Goal: Information Seeking & Learning: Learn about a topic

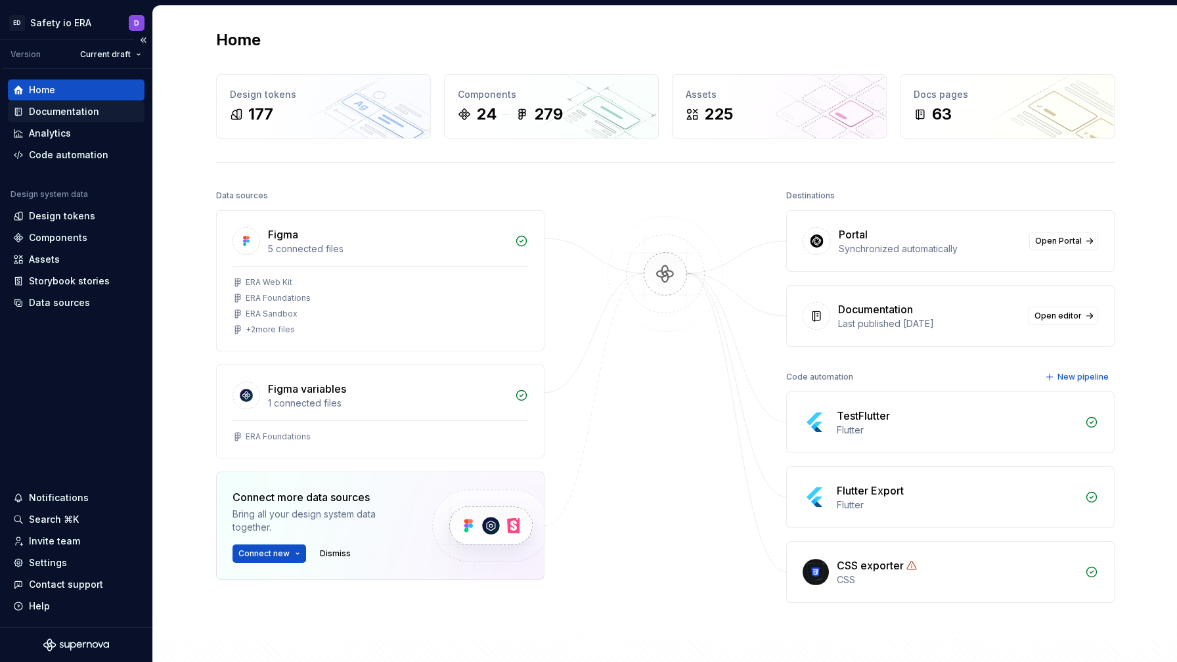
click at [91, 118] on div "Documentation" at bounding box center [64, 111] width 70 height 13
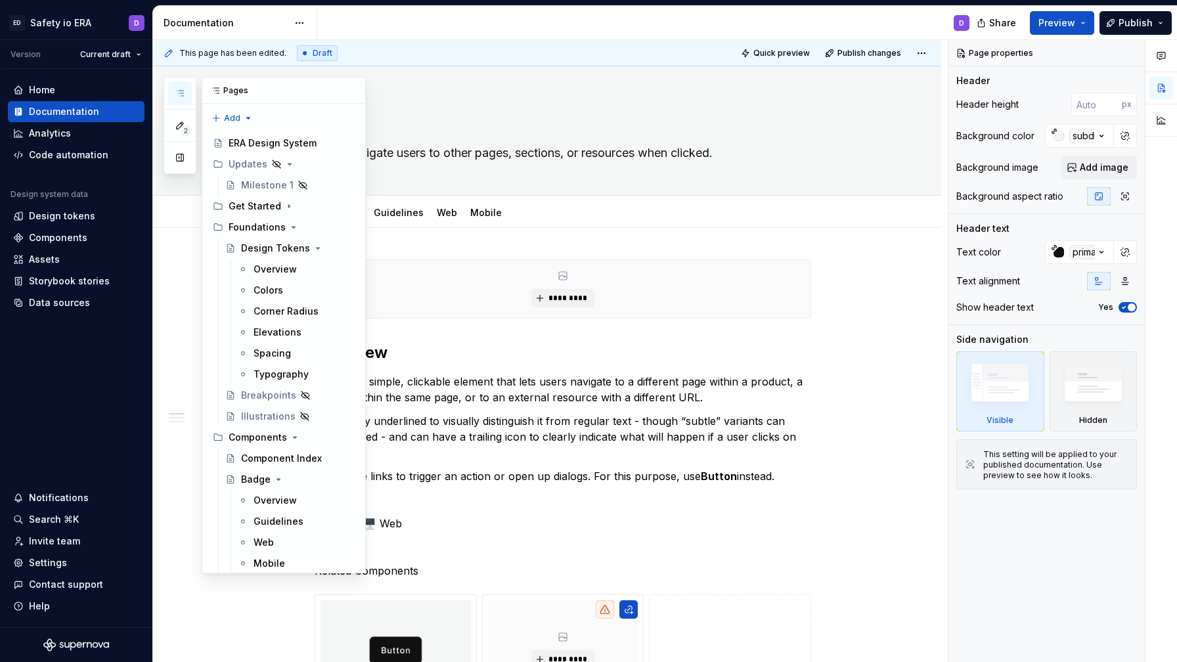
click at [180, 94] on icon "button" at bounding box center [180, 93] width 11 height 11
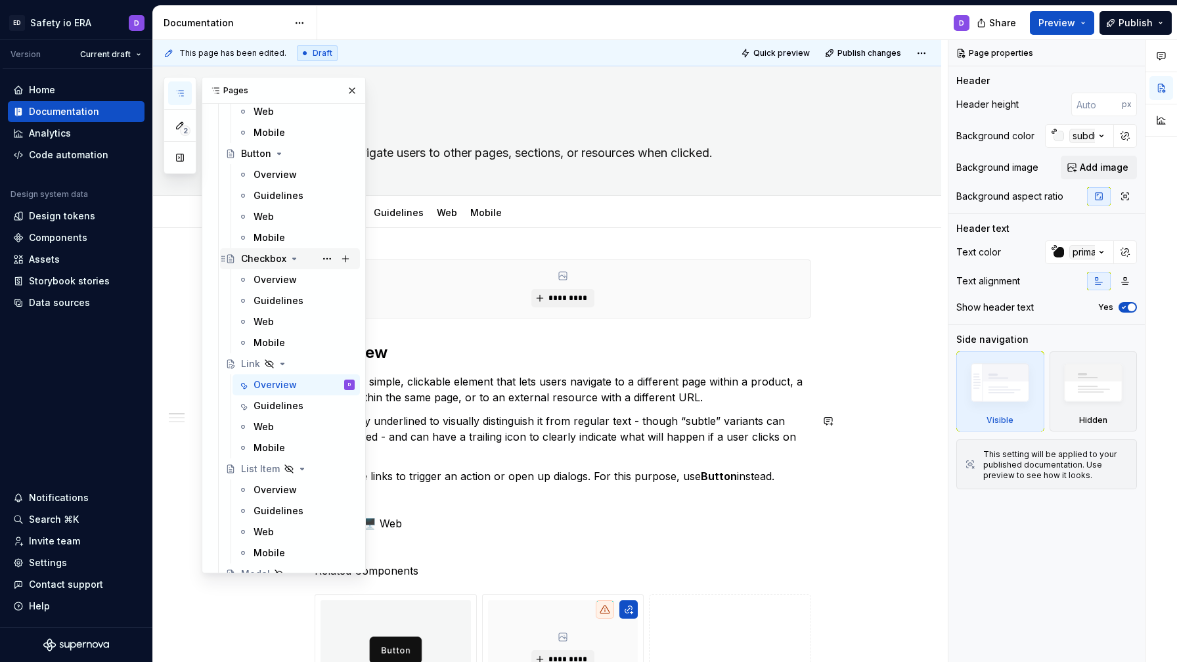
scroll to position [411, 0]
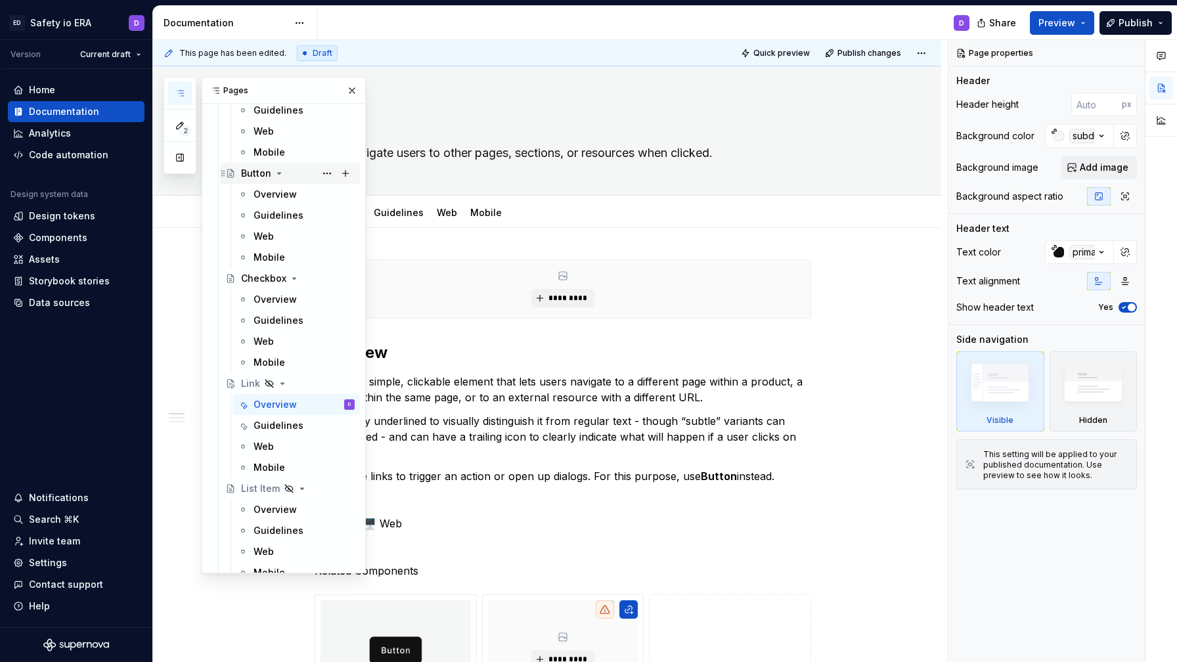
click at [257, 180] on div "Button" at bounding box center [298, 173] width 114 height 18
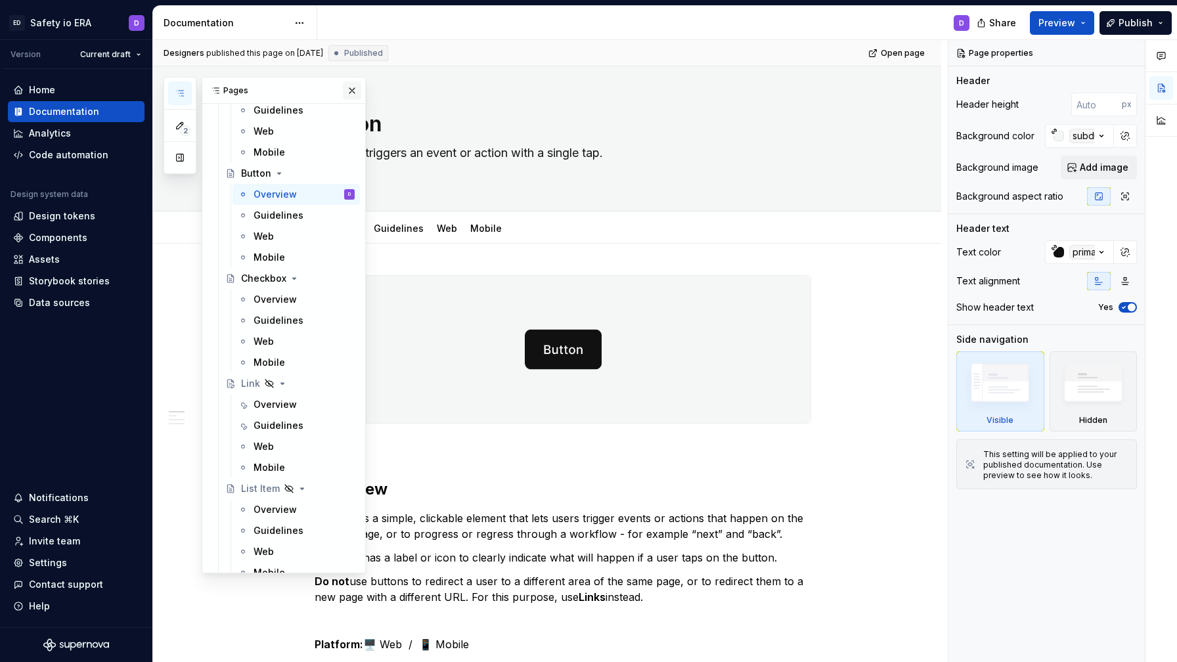
click at [356, 90] on button "button" at bounding box center [352, 90] width 18 height 18
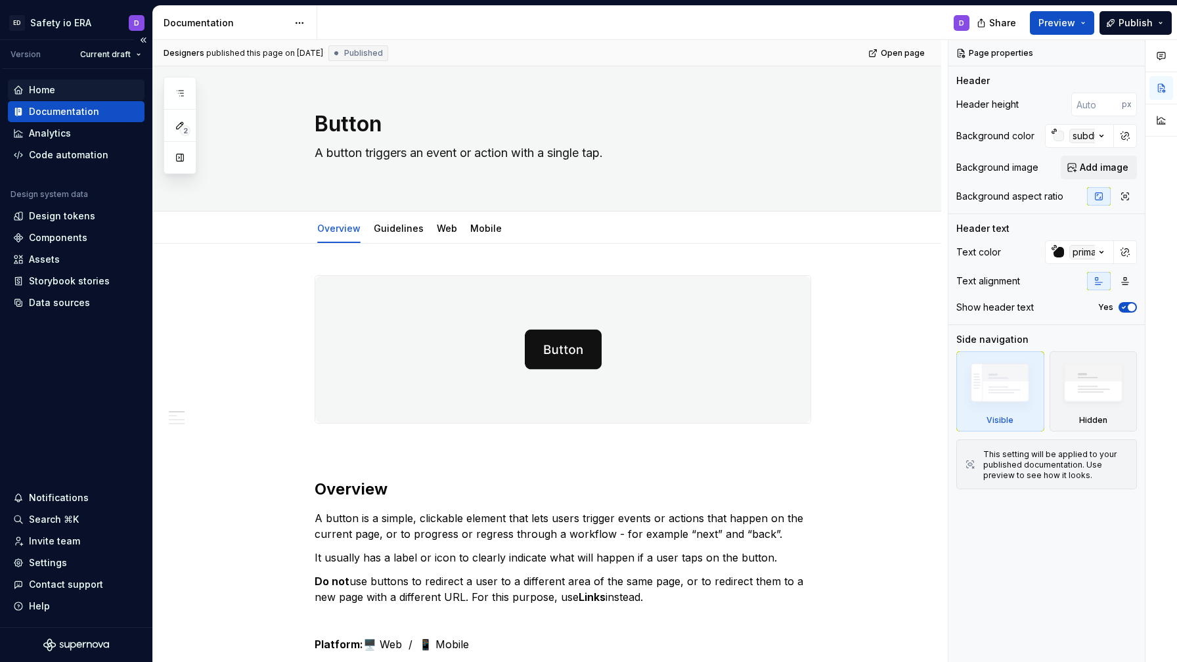
click at [39, 92] on div "Home" at bounding box center [42, 89] width 26 height 13
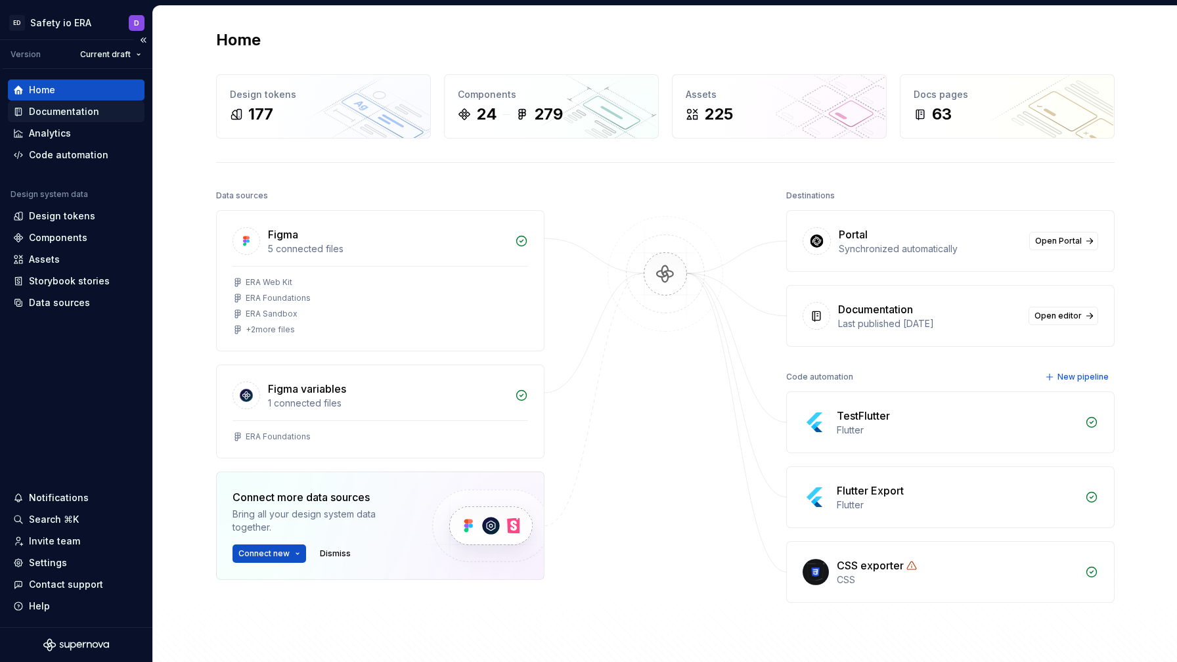
click at [61, 110] on div "Documentation" at bounding box center [64, 111] width 70 height 13
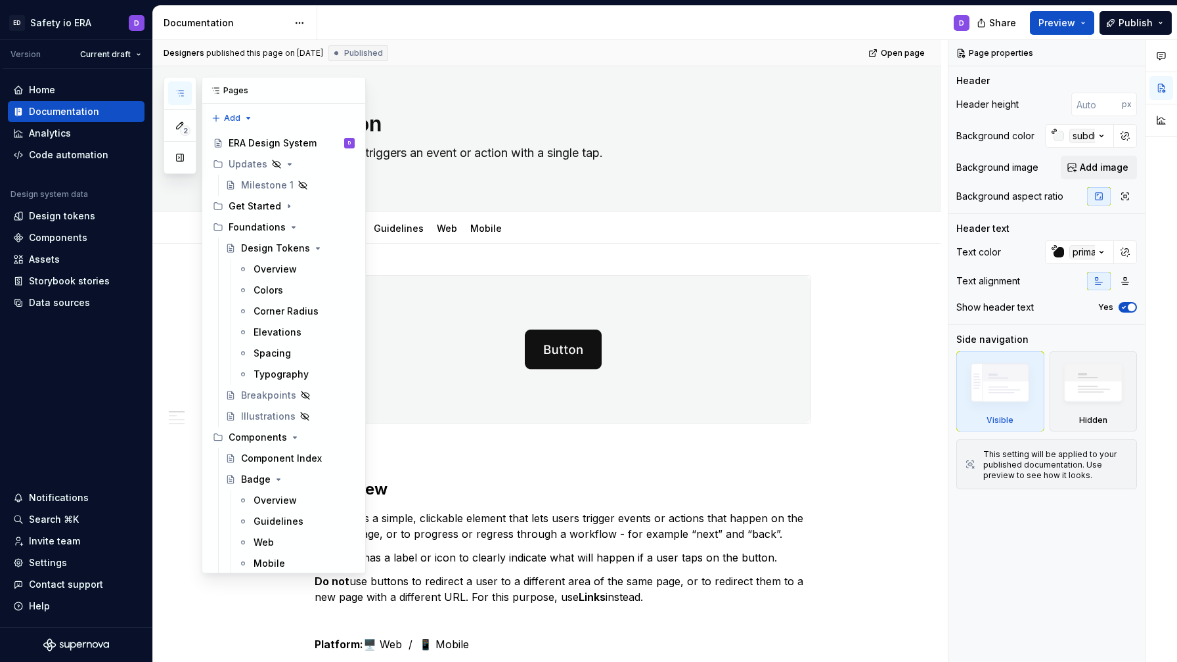
click at [188, 83] on button "button" at bounding box center [180, 93] width 24 height 24
click at [182, 162] on button "button" at bounding box center [180, 158] width 24 height 24
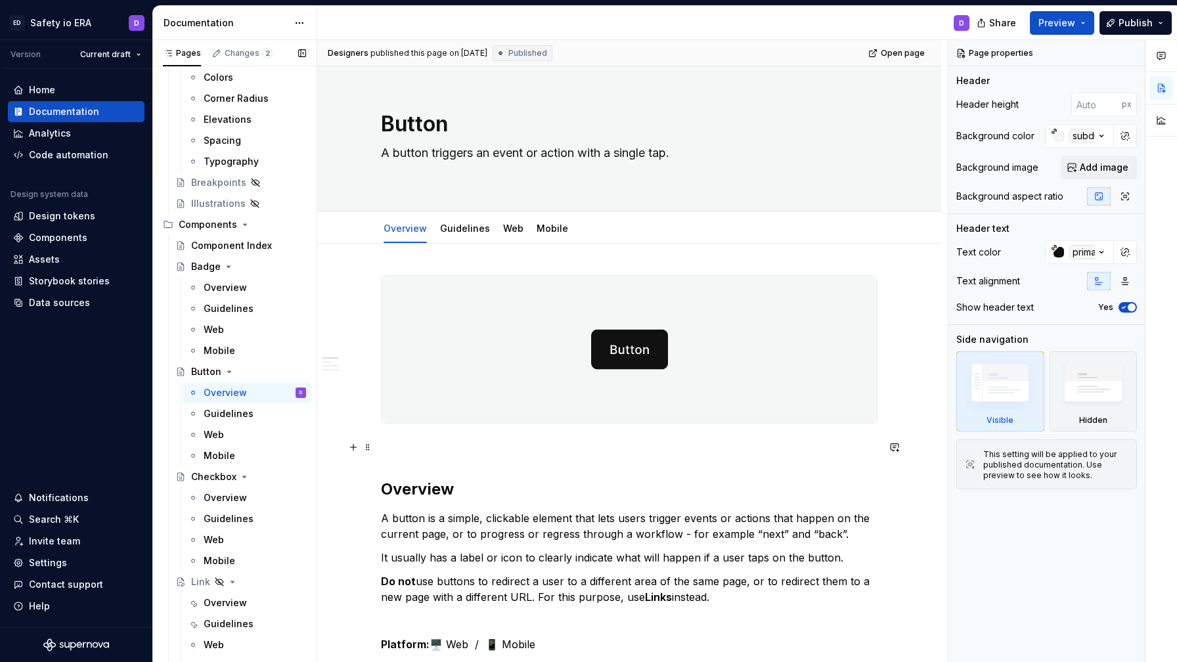
scroll to position [5, 0]
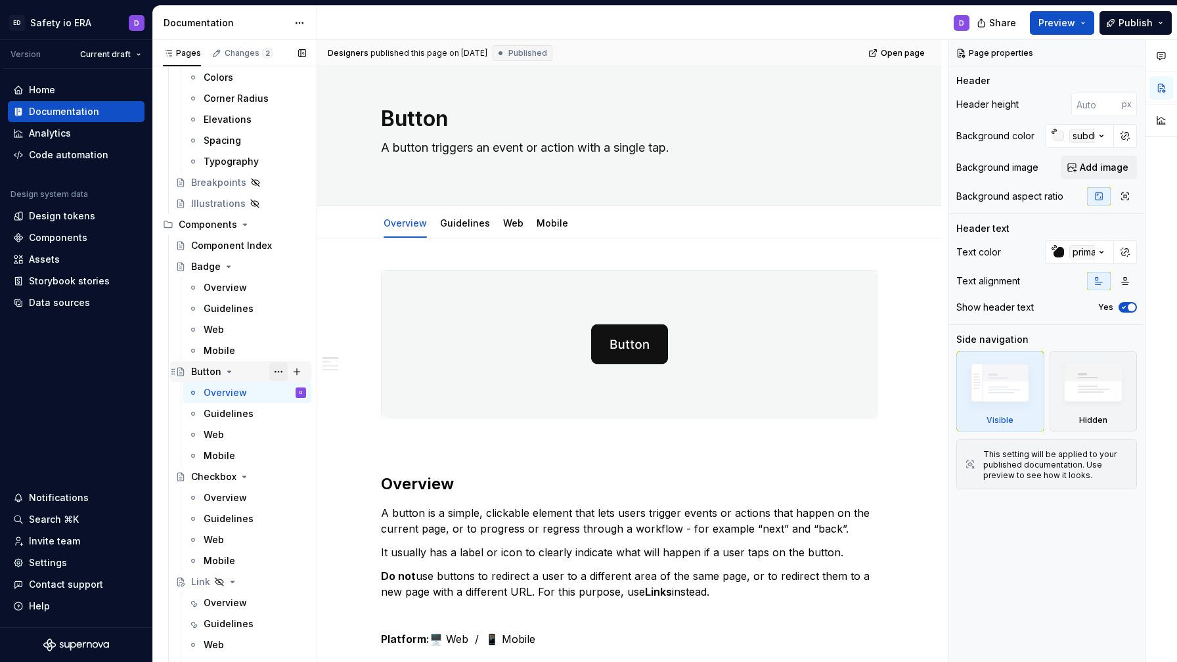
click at [280, 375] on button "Page tree" at bounding box center [278, 371] width 18 height 18
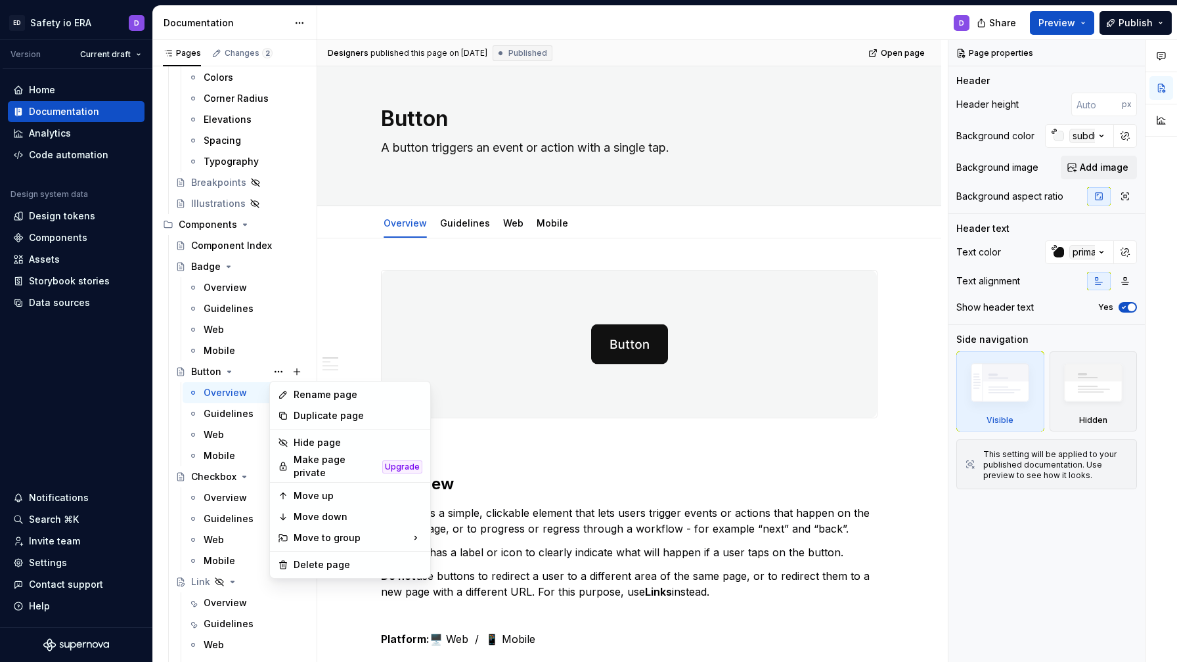
click at [325, 279] on html "ED Safety io ERA D Version Current draft Home Documentation Analytics Code auto…" at bounding box center [588, 331] width 1177 height 662
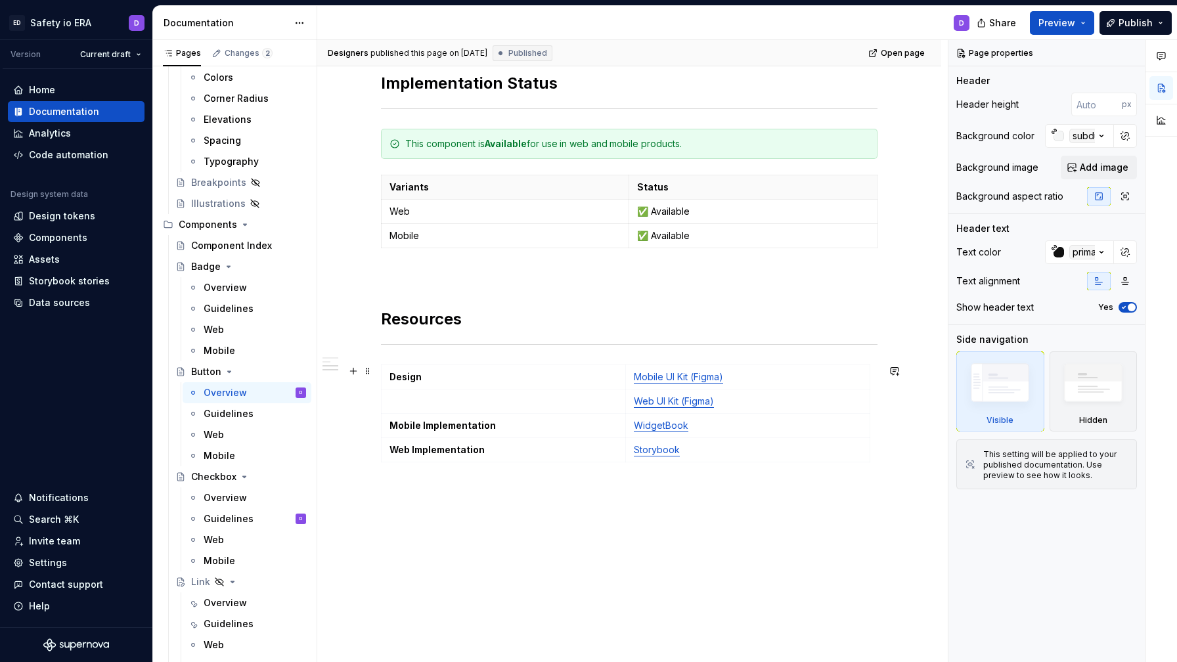
scroll to position [858, 0]
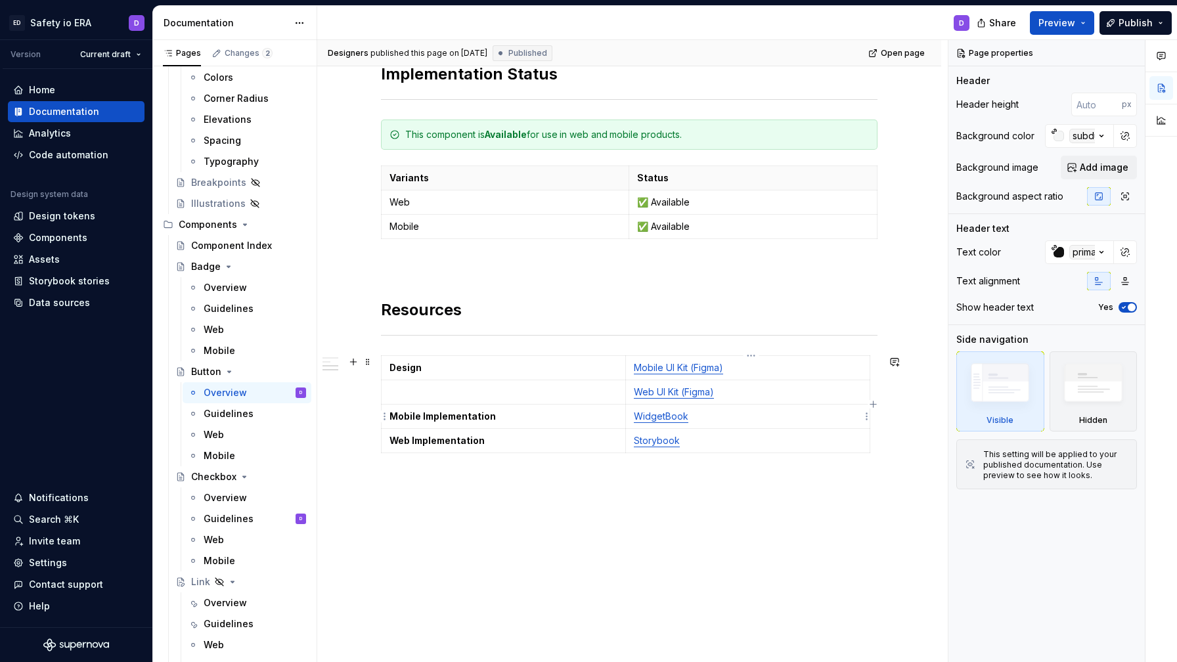
click at [644, 416] on link "WidgetBook" at bounding box center [661, 415] width 54 height 11
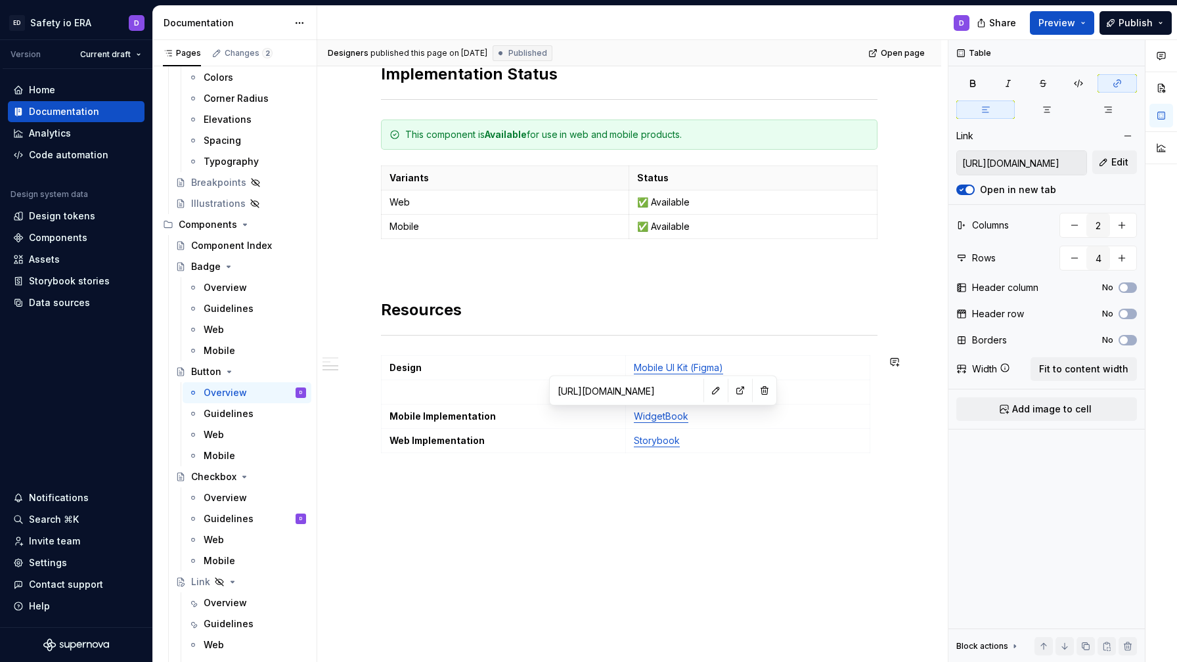
click at [722, 540] on div "**********" at bounding box center [629, 44] width 624 height 1318
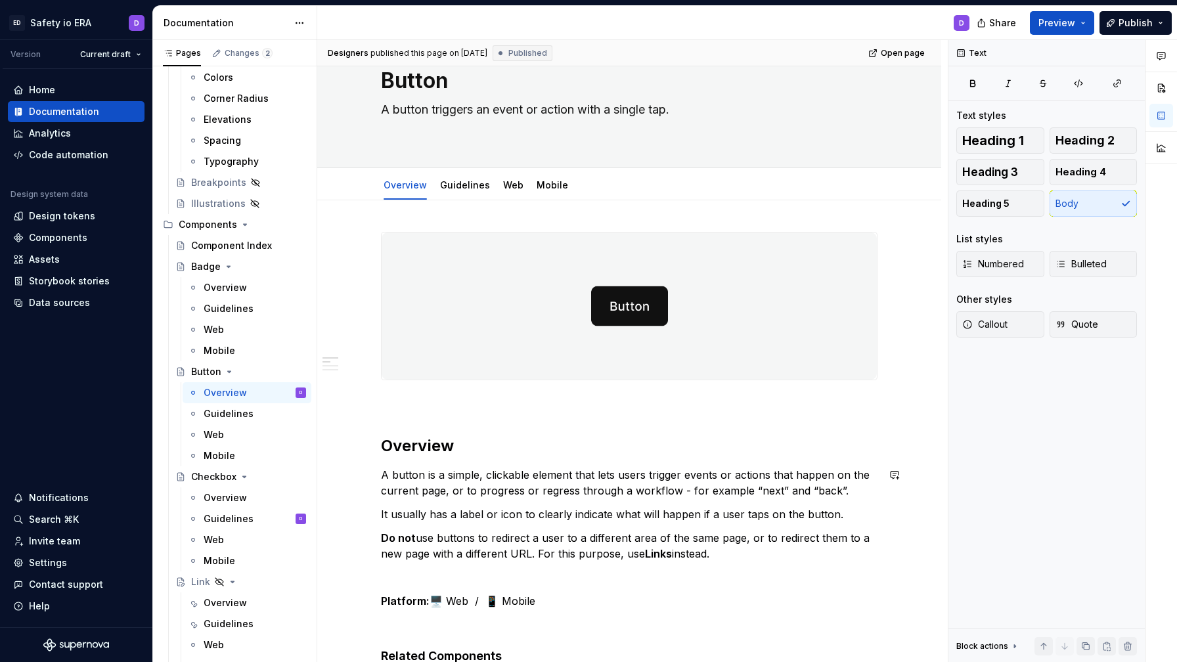
scroll to position [54, 0]
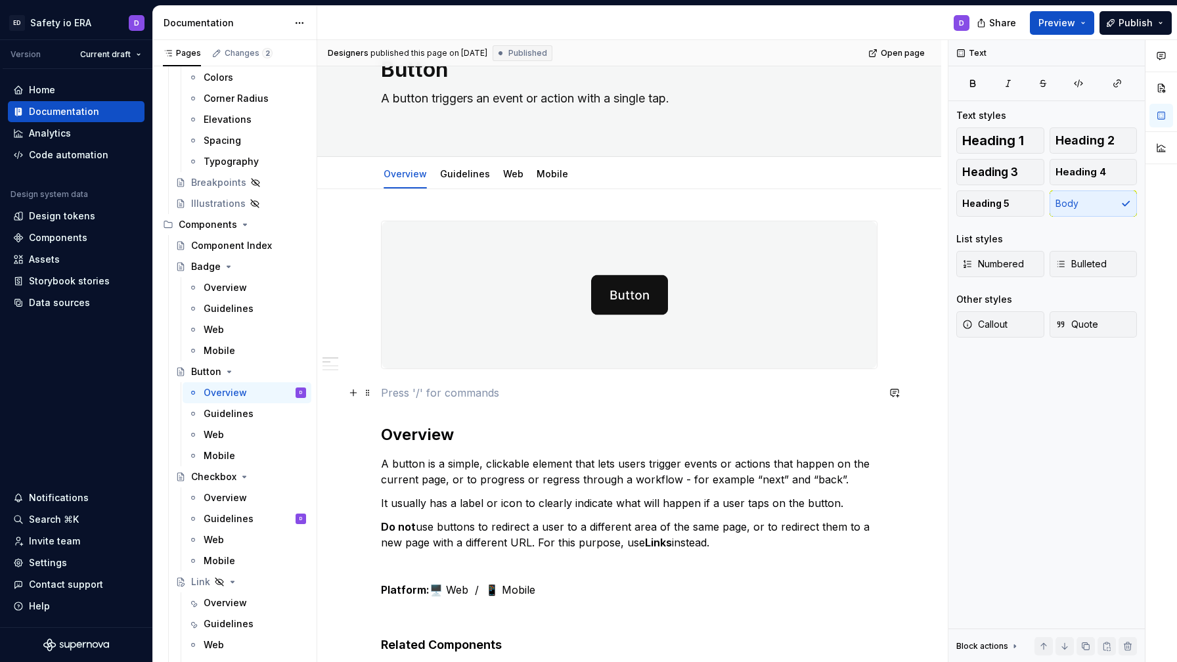
click at [395, 396] on p at bounding box center [629, 393] width 496 height 16
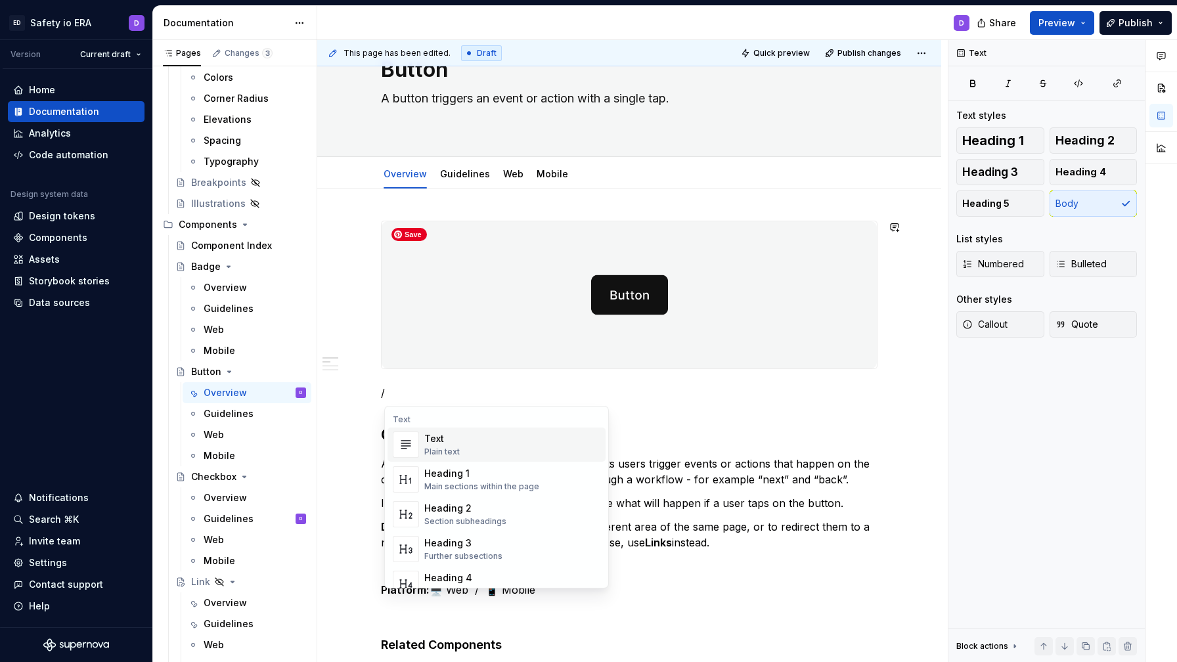
type textarea "*"
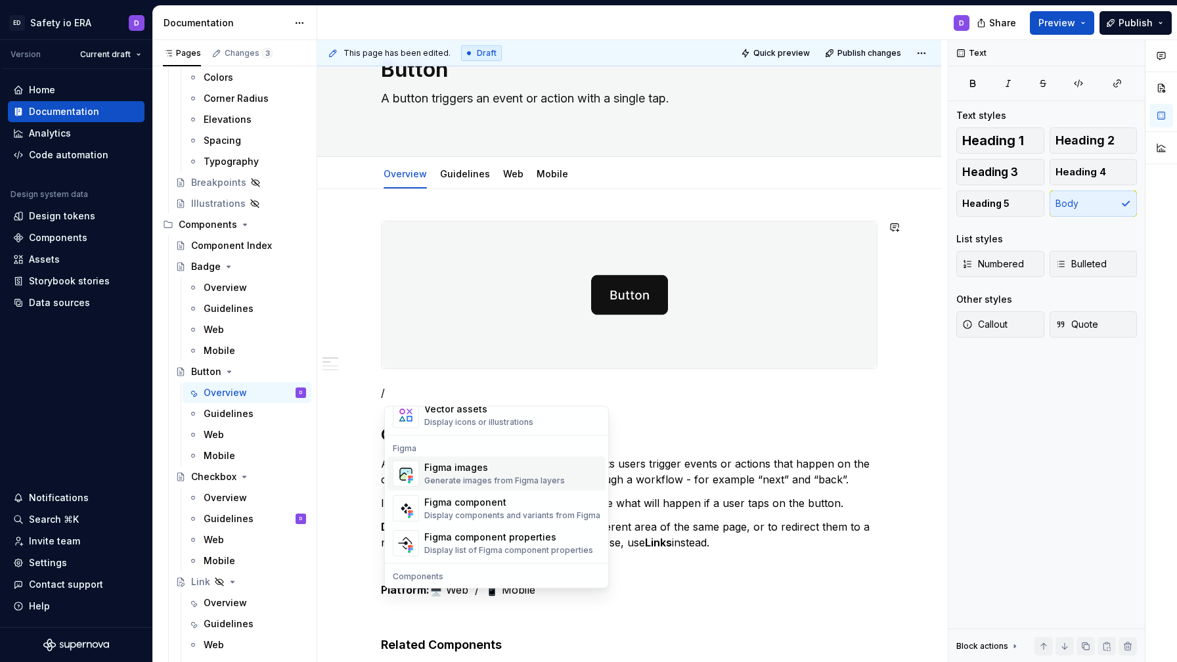
scroll to position [1209, 0]
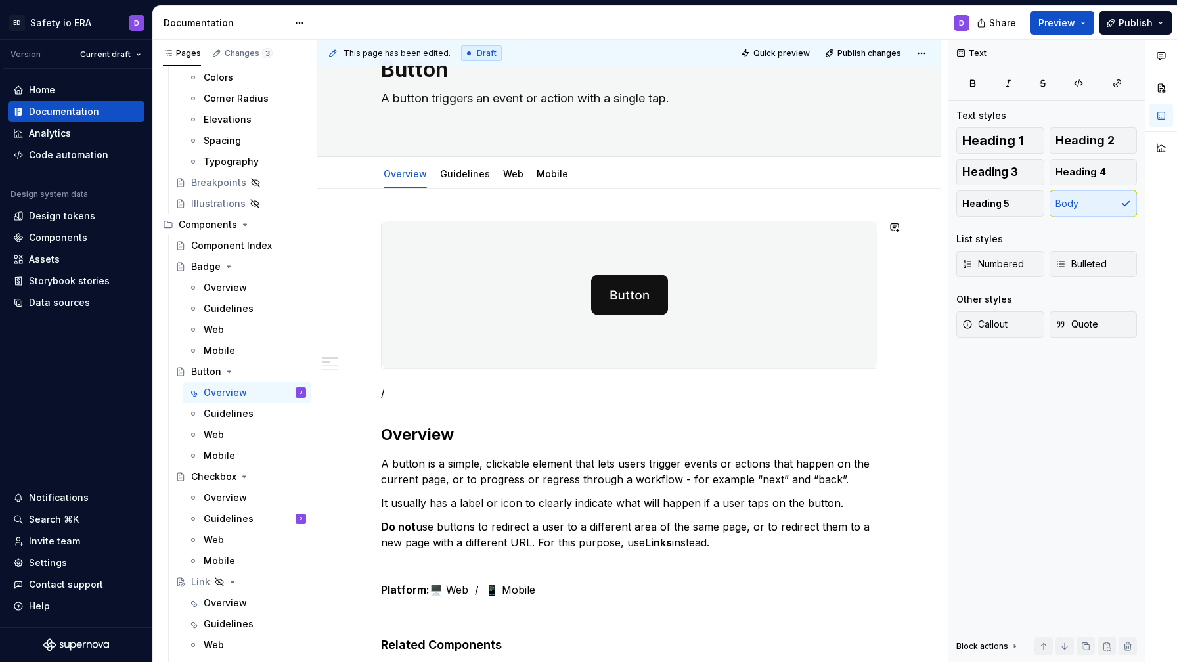
click at [571, 398] on p "/" at bounding box center [629, 393] width 496 height 16
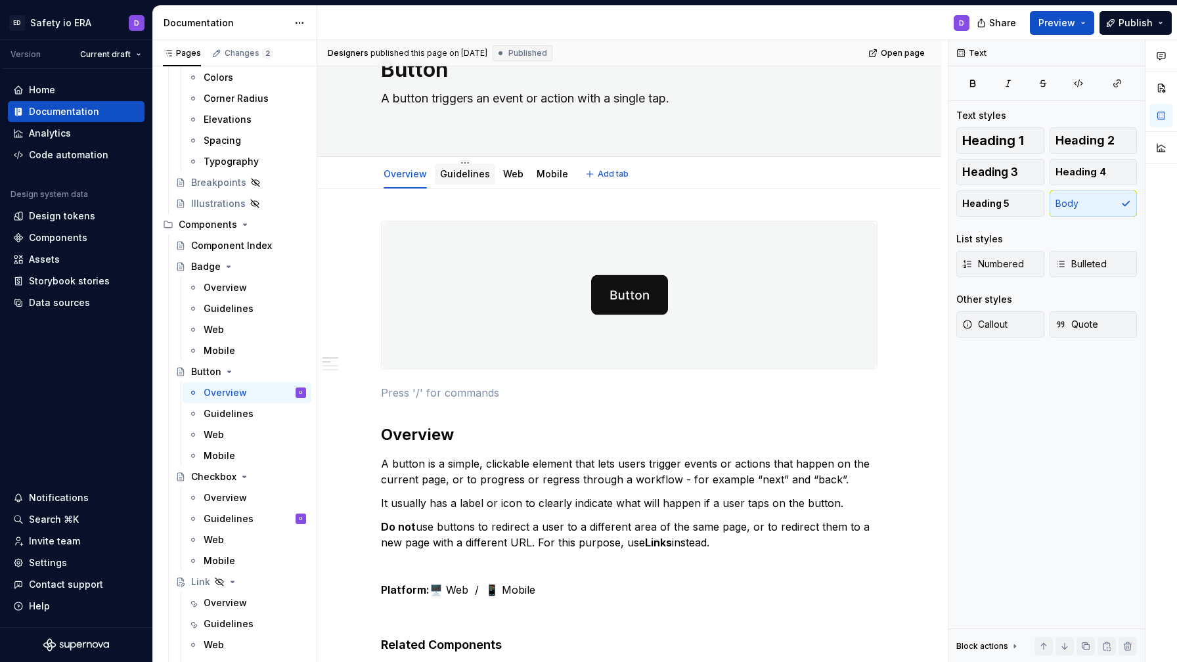
click at [460, 179] on div "Guidelines" at bounding box center [465, 173] width 50 height 13
click at [466, 175] on link "Guidelines" at bounding box center [465, 173] width 50 height 11
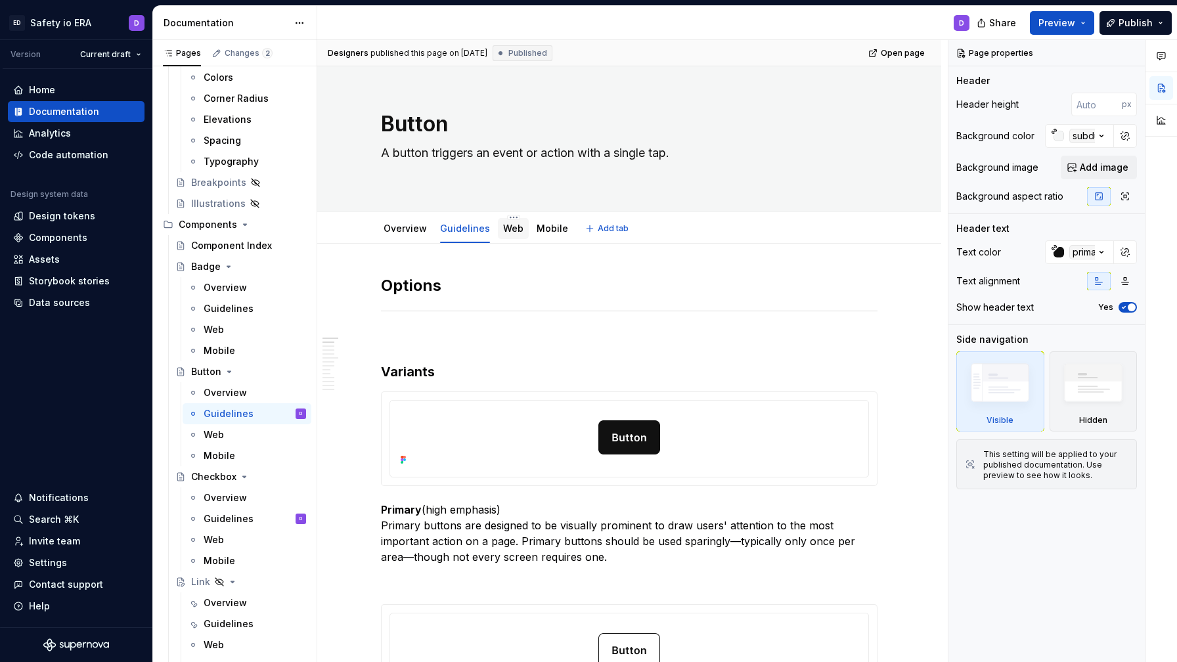
click at [509, 232] on link "Web" at bounding box center [513, 228] width 20 height 11
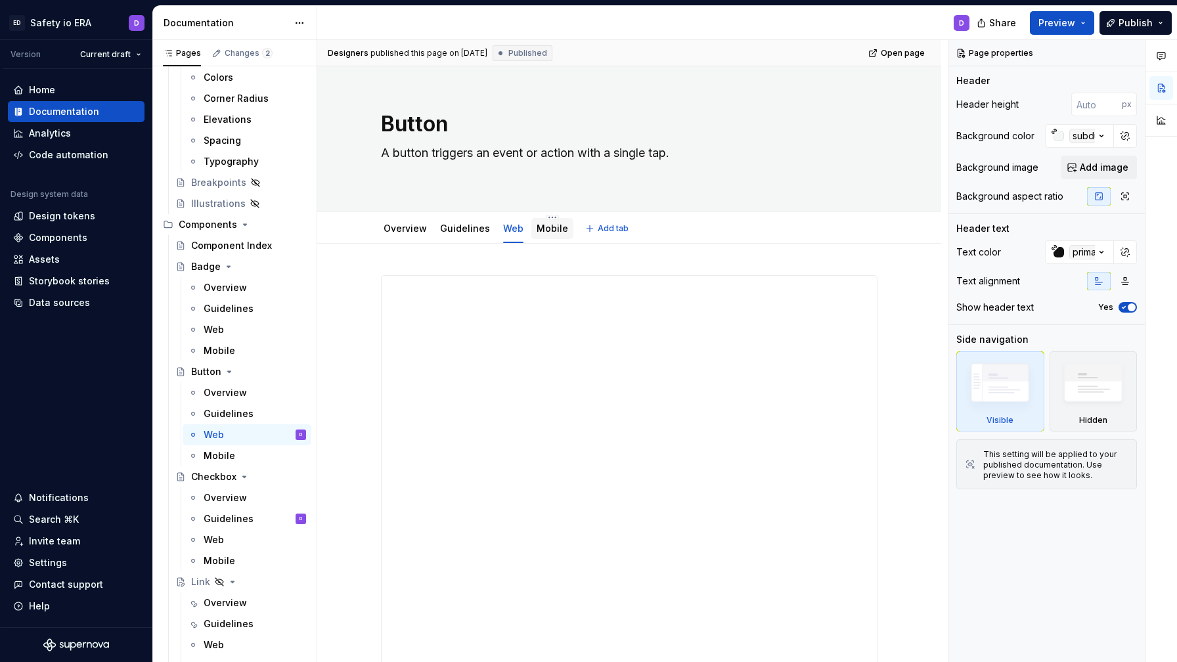
click at [544, 232] on link "Mobile" at bounding box center [552, 228] width 32 height 11
click at [470, 234] on link "Guidelines" at bounding box center [465, 228] width 50 height 11
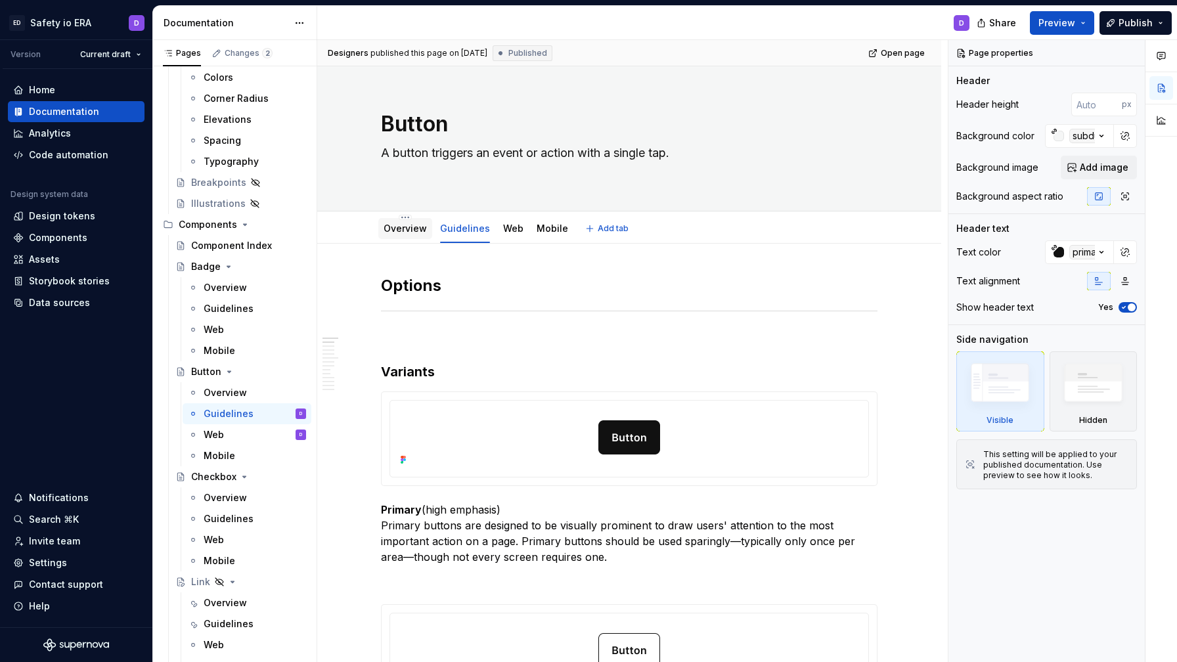
click at [412, 237] on div "Overview" at bounding box center [405, 228] width 54 height 21
click at [414, 228] on link "Overview" at bounding box center [404, 228] width 43 height 11
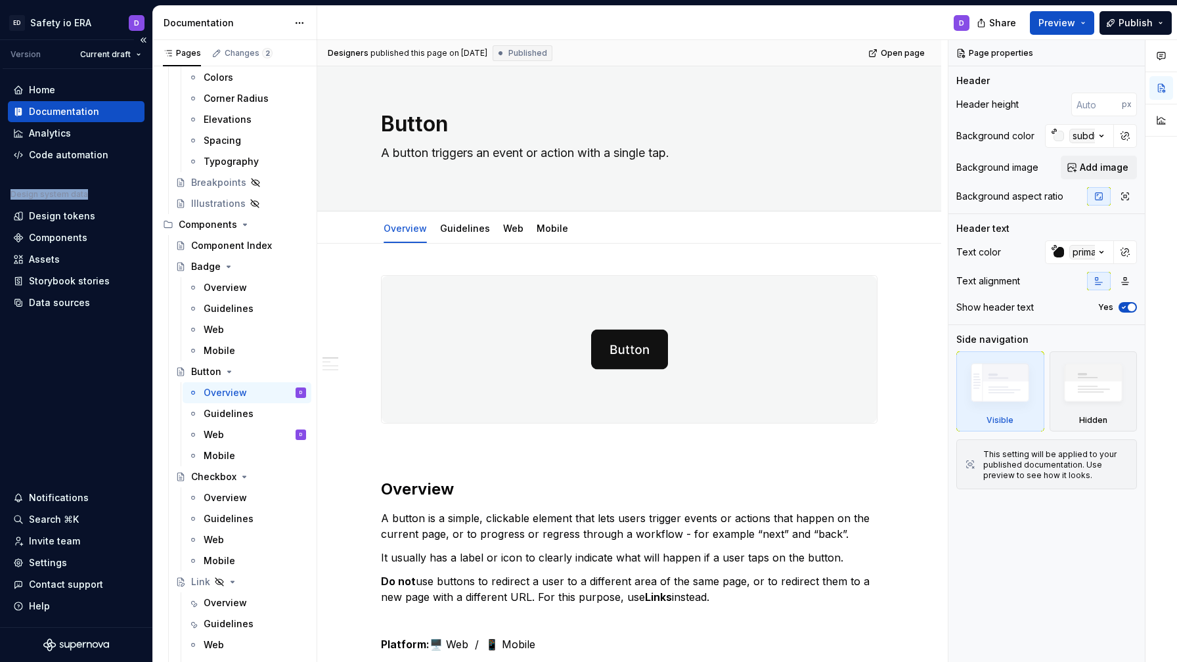
drag, startPoint x: 11, startPoint y: 192, endPoint x: 98, endPoint y: 192, distance: 87.3
click at [98, 192] on div "Design system data" at bounding box center [76, 197] width 137 height 16
click at [56, 301] on div "Data sources" at bounding box center [59, 302] width 61 height 13
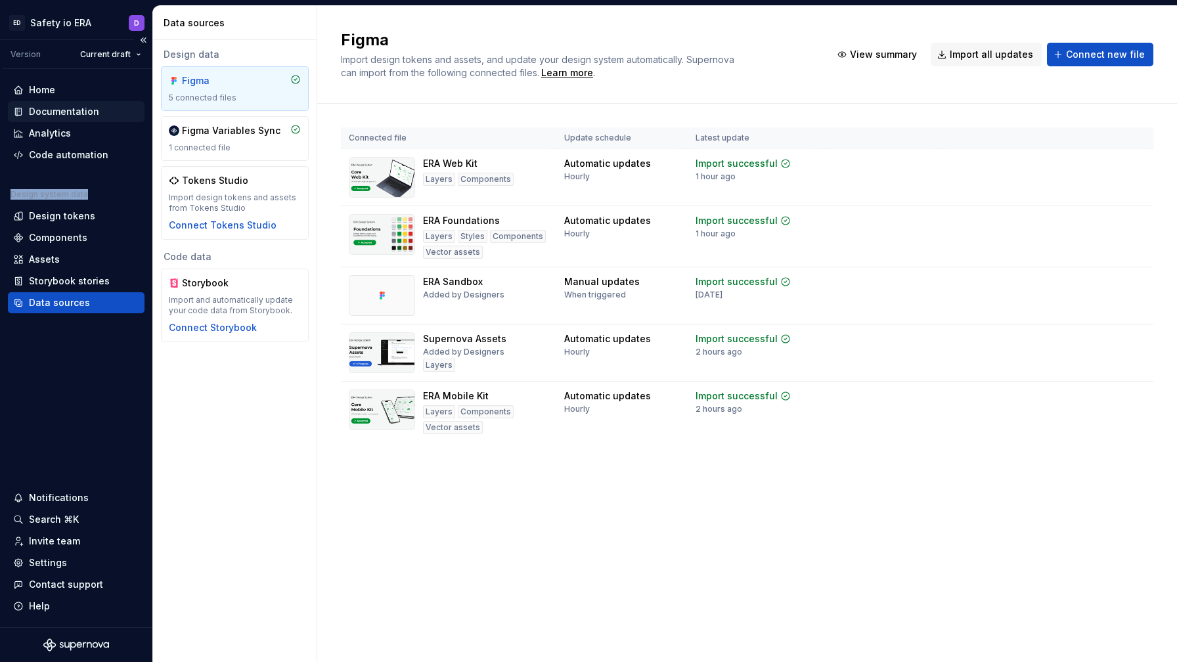
click at [70, 114] on div "Documentation" at bounding box center [64, 111] width 70 height 13
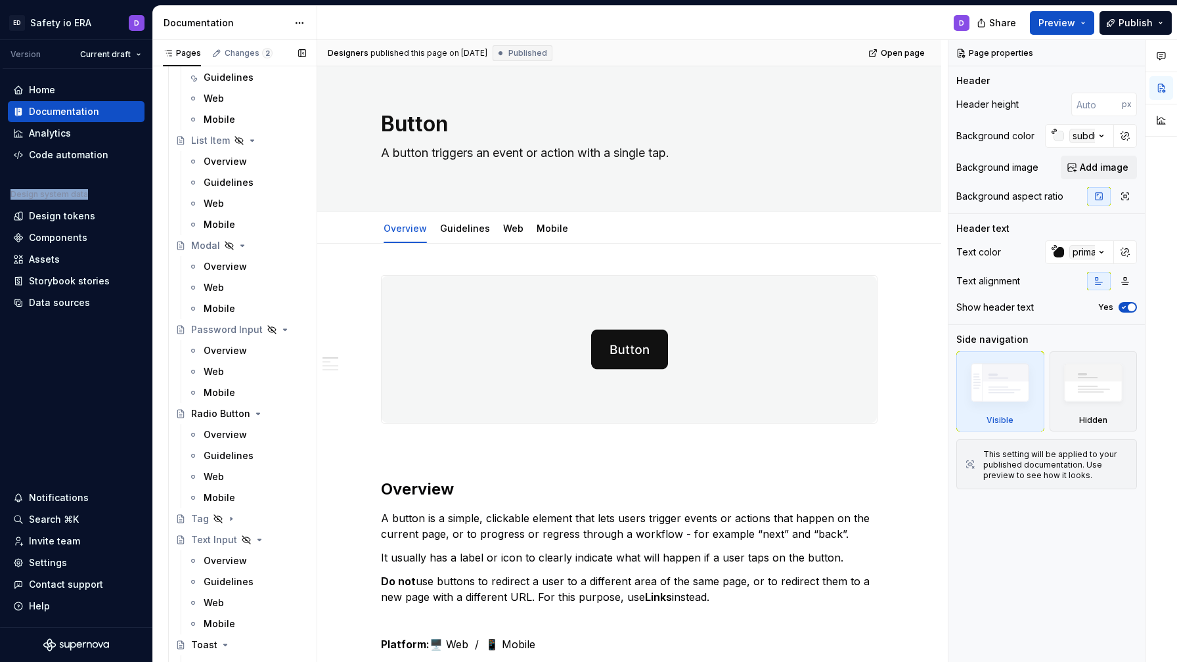
scroll to position [922, 0]
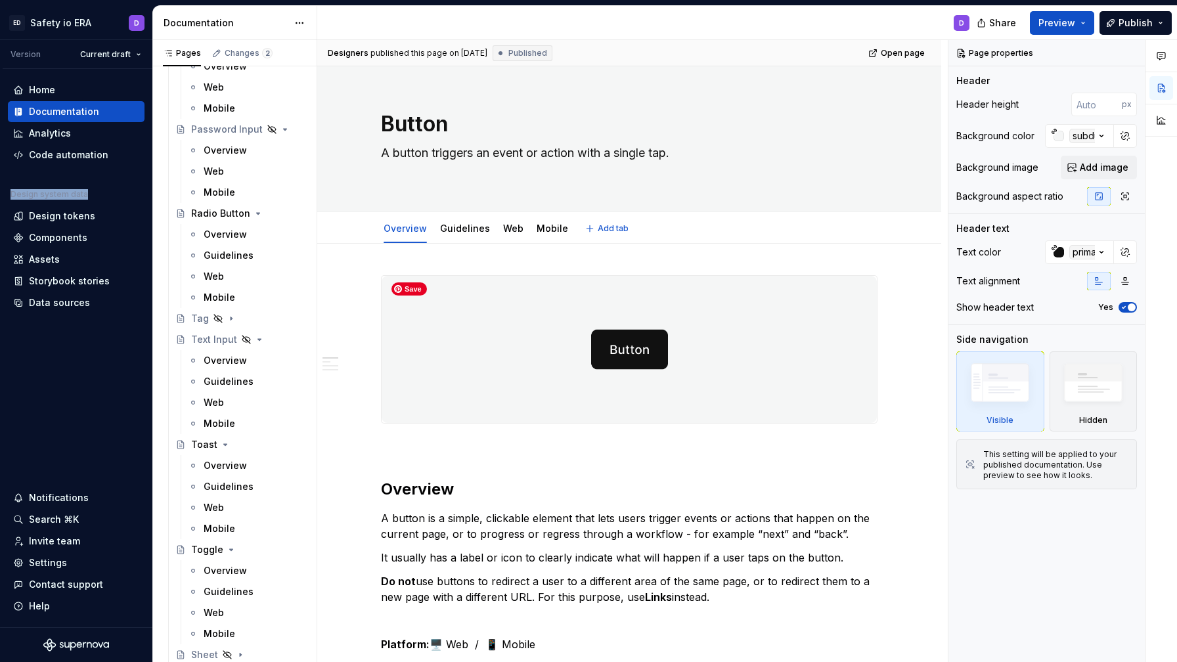
type textarea "*"
